Goal: Task Accomplishment & Management: Complete application form

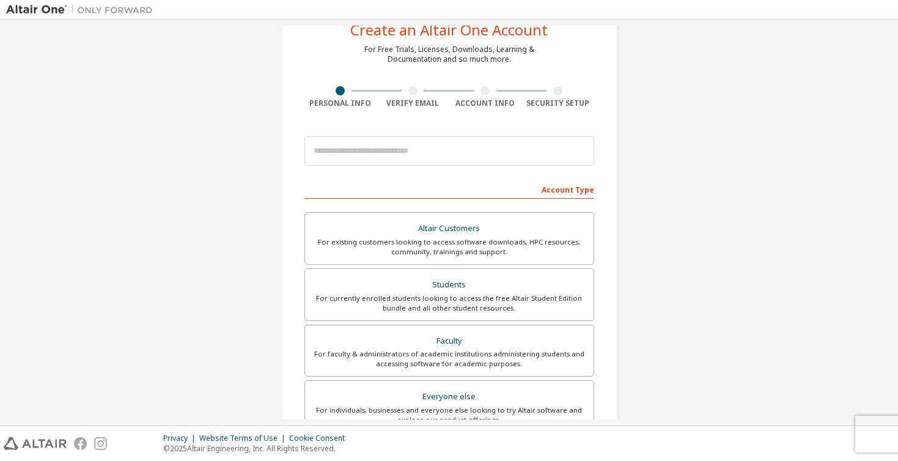
scroll to position [45, 0]
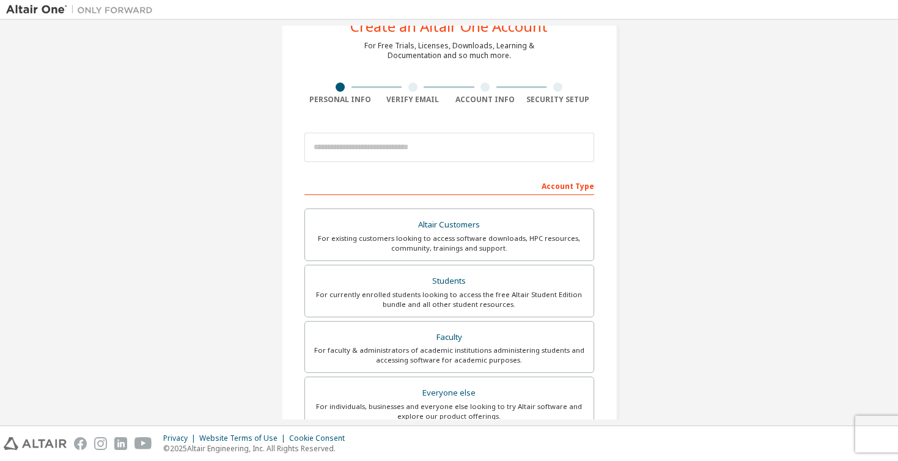
click at [726, 199] on div "Create an Altair One Account For Free Trials, Licenses, Downloads, Learning & D…" at bounding box center [449, 304] width 886 height 647
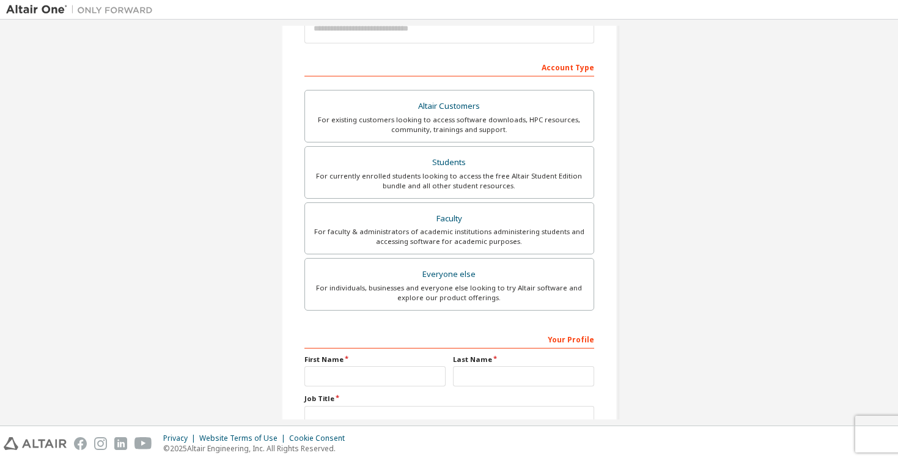
scroll to position [114, 0]
